Goal: Transaction & Acquisition: Purchase product/service

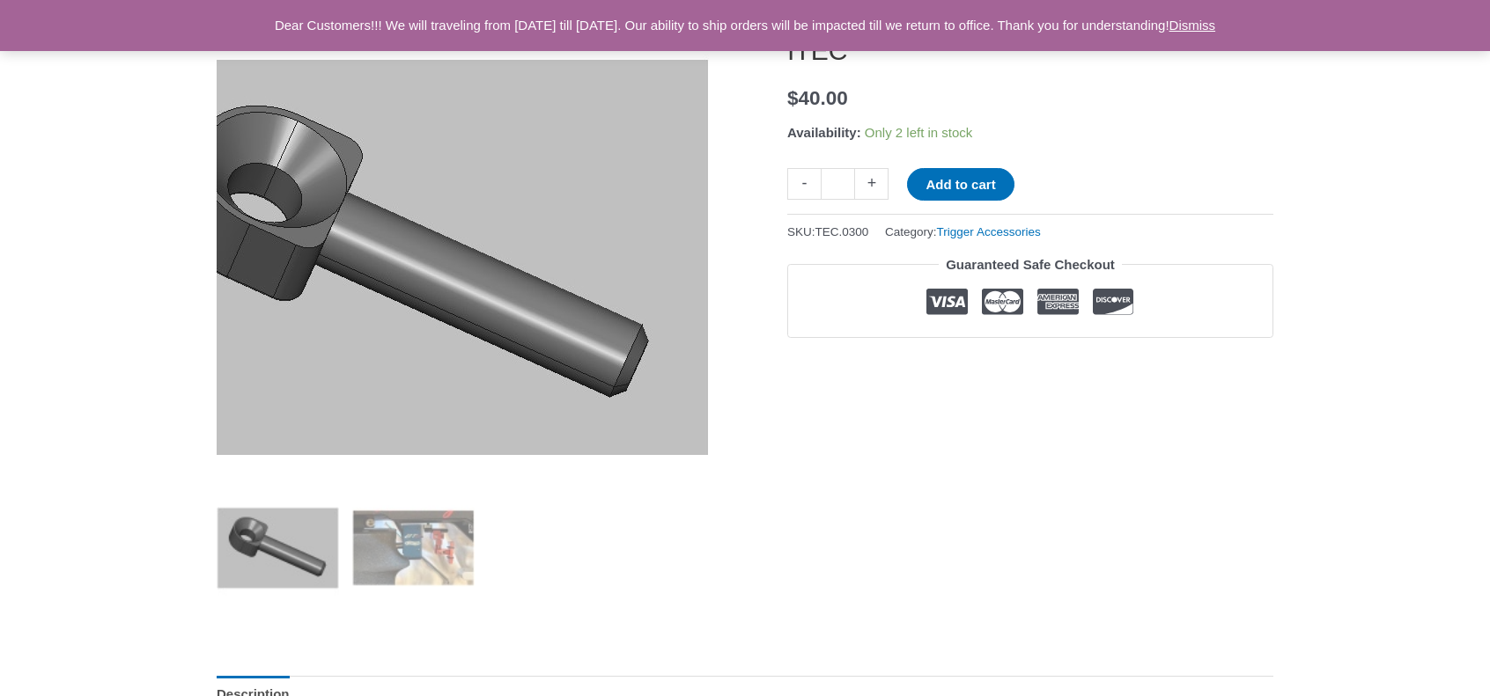
scroll to position [352, 0]
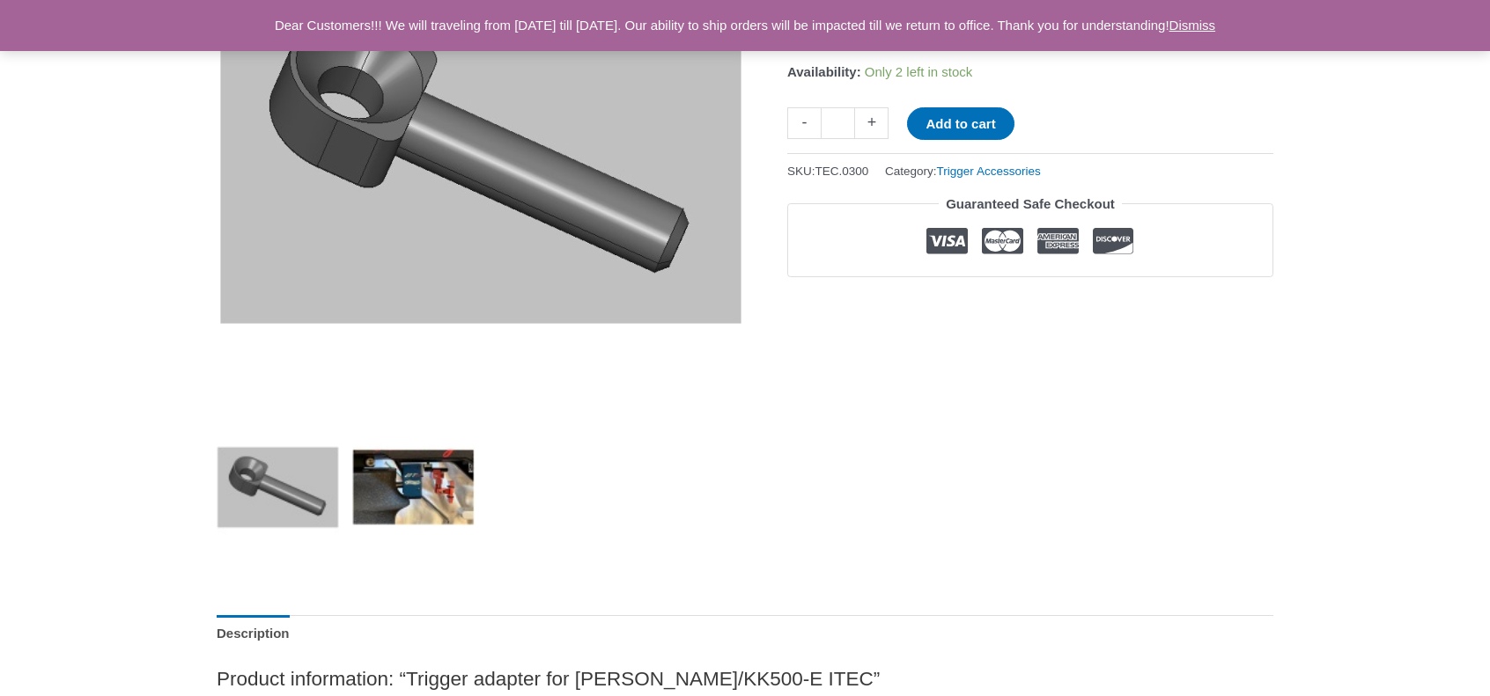
click at [428, 476] on img at bounding box center [413, 488] width 122 height 122
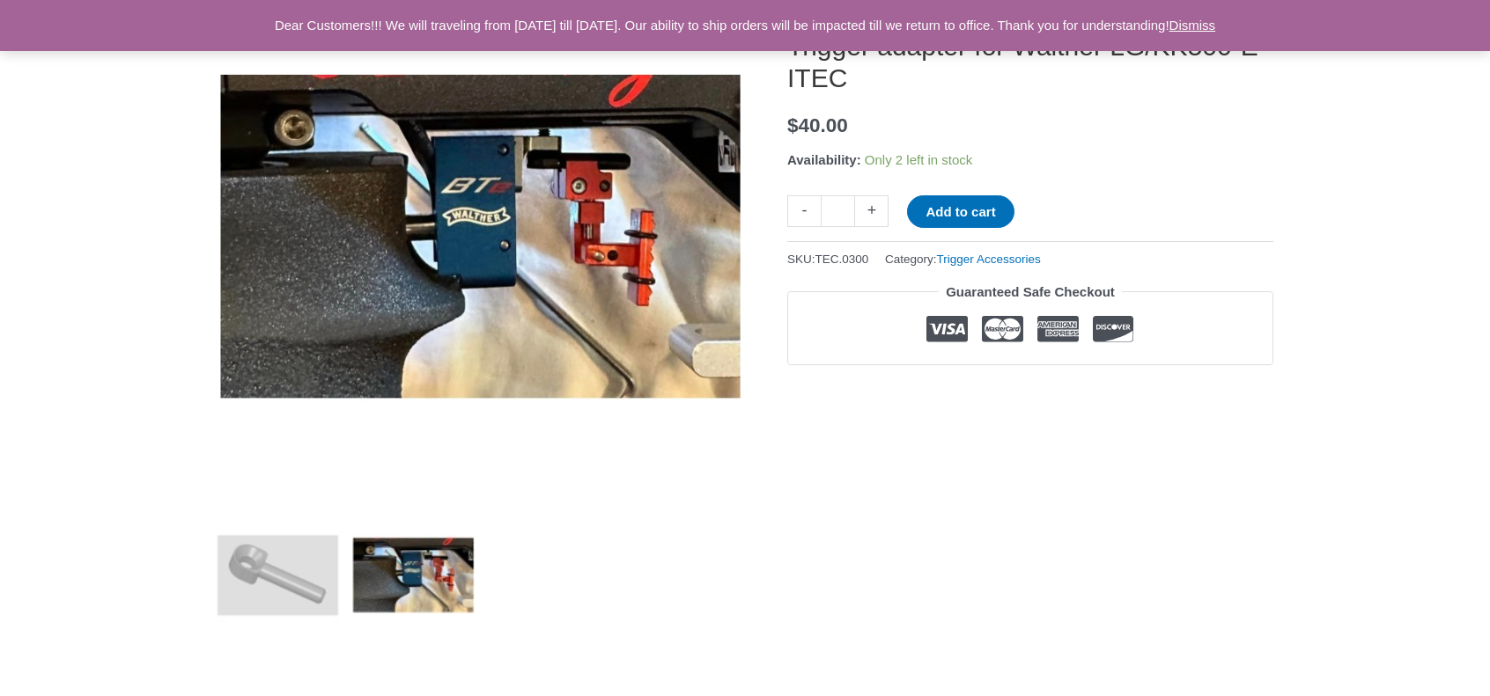
scroll to position [176, 0]
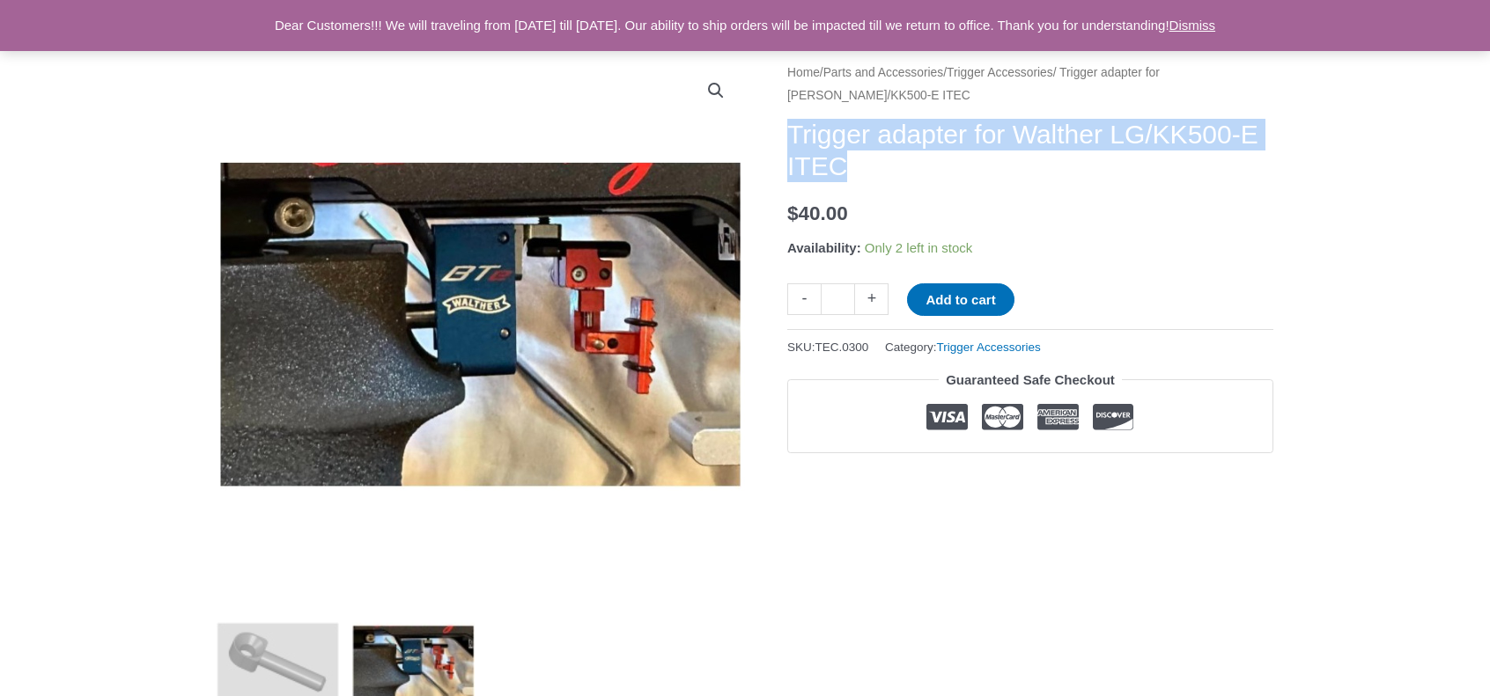
drag, startPoint x: 1031, startPoint y: 163, endPoint x: 790, endPoint y: 133, distance: 243.1
click at [790, 133] on h1 "Trigger adapter for Walther LG/KK500-E ITEC" at bounding box center [1030, 150] width 486 height 63
copy h1 "Trigger adapter for Walther LG/KK500-E ITEC"
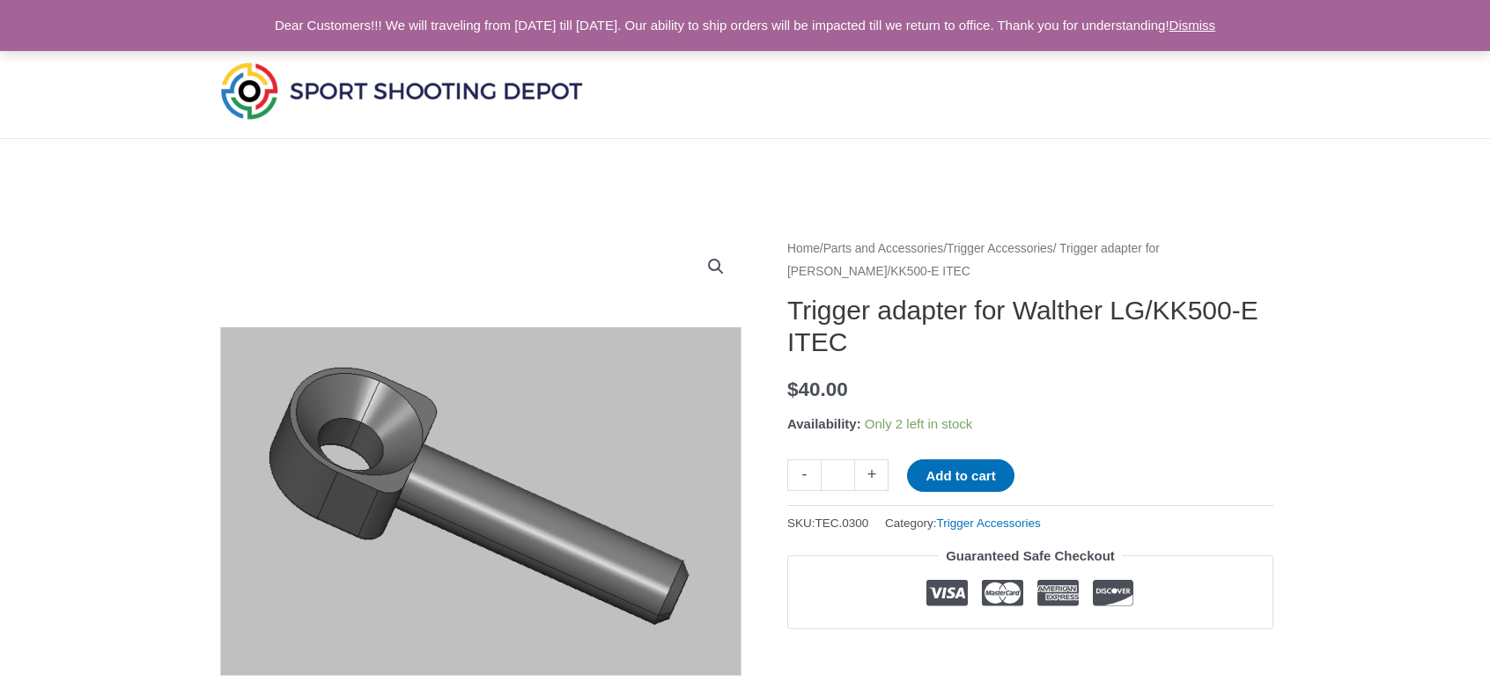
scroll to position [264, 0]
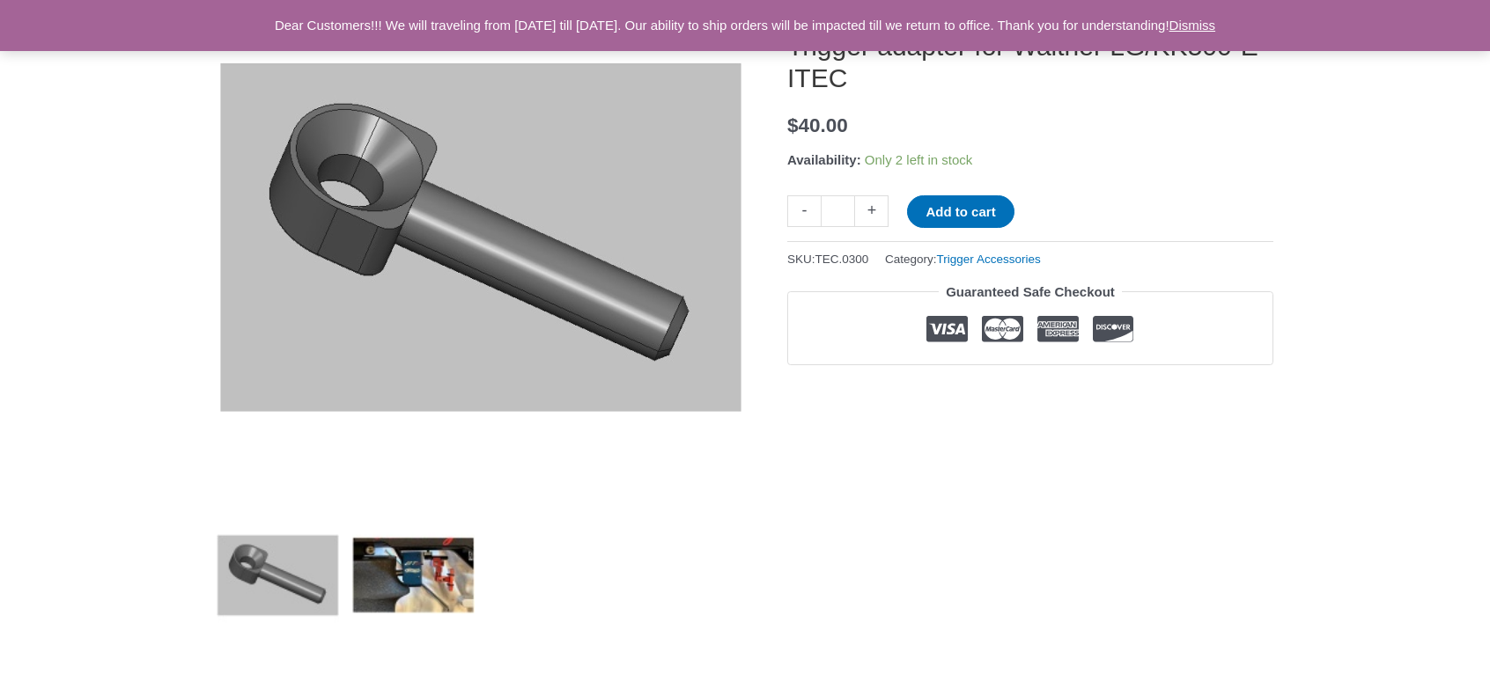
click at [439, 584] on img at bounding box center [413, 576] width 122 height 122
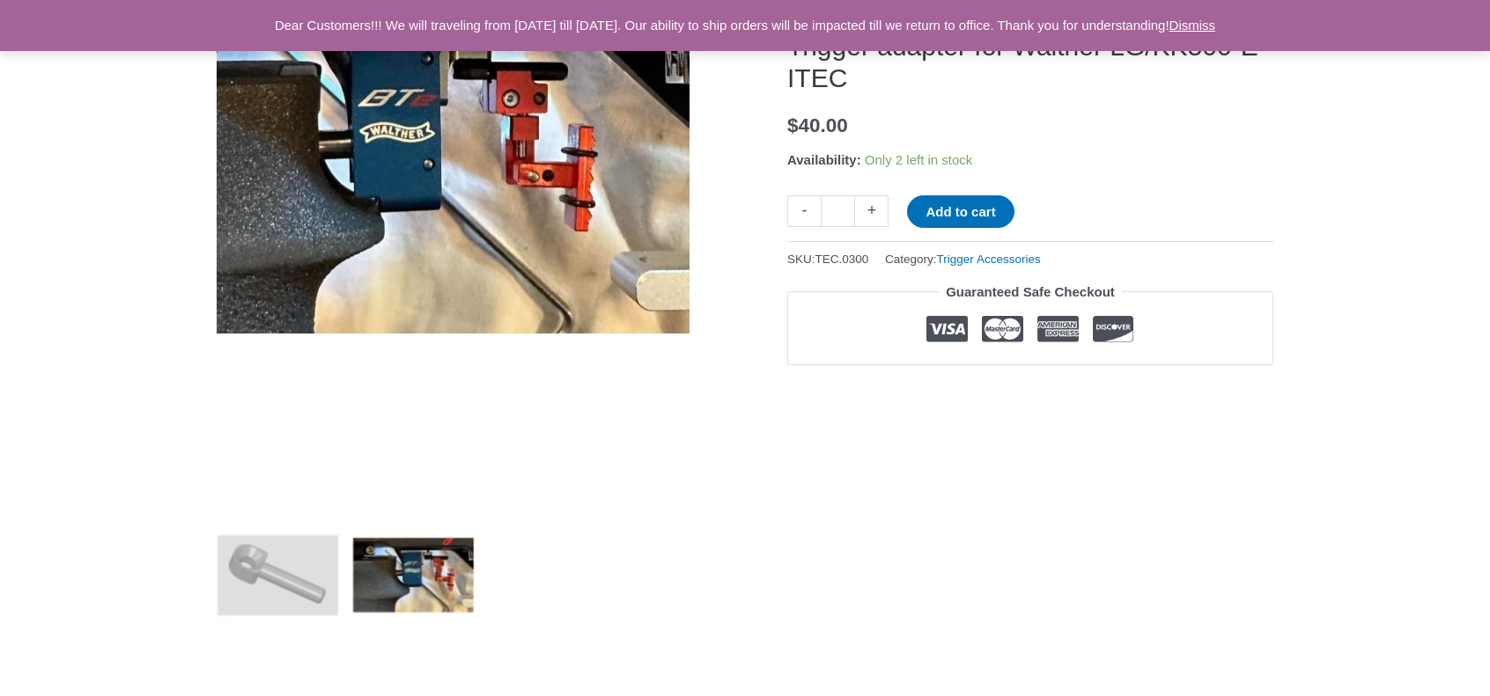
scroll to position [0, 0]
